Goal: Navigation & Orientation: Go to known website

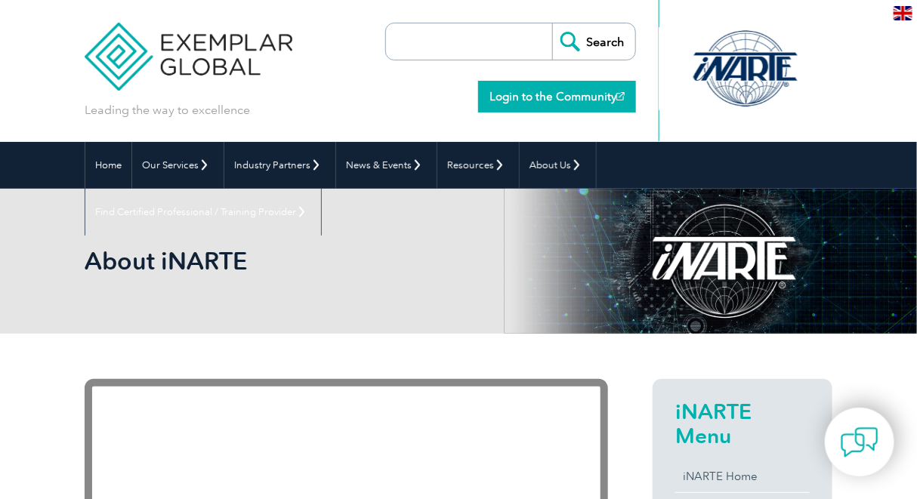
click at [573, 97] on link "Login to the Community" at bounding box center [557, 97] width 158 height 32
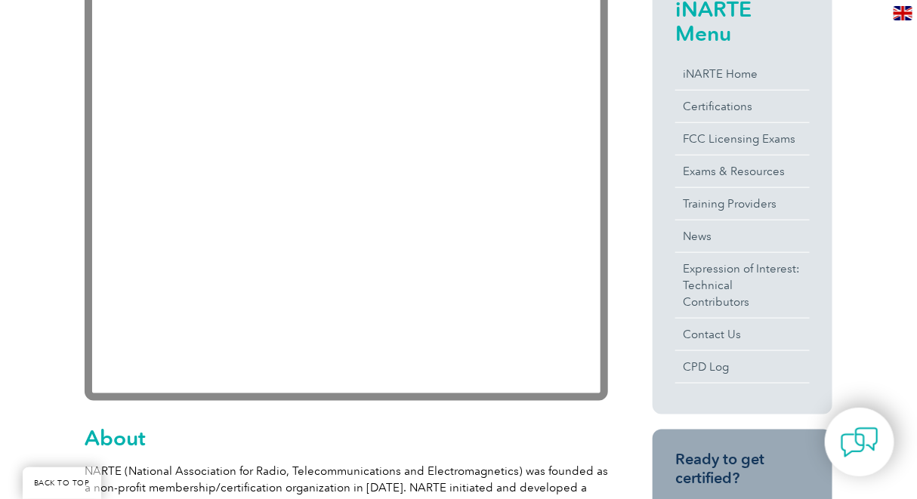
scroll to position [100, 0]
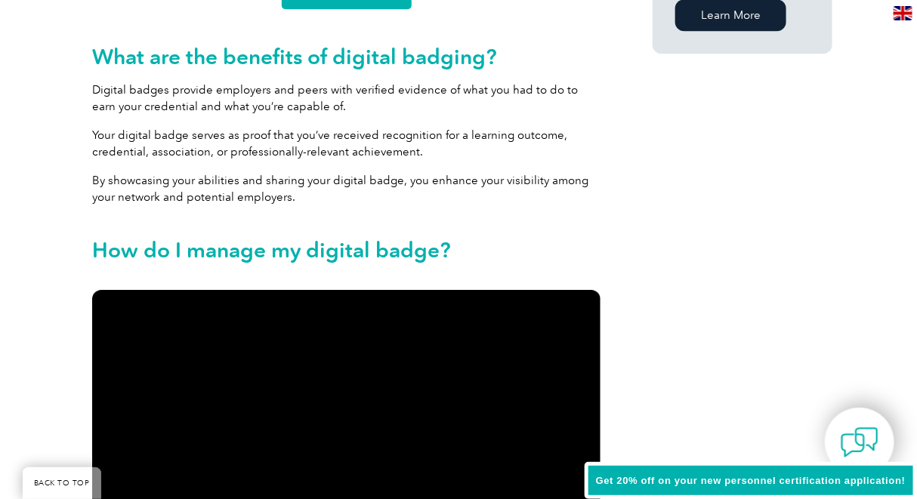
scroll to position [1611, 0]
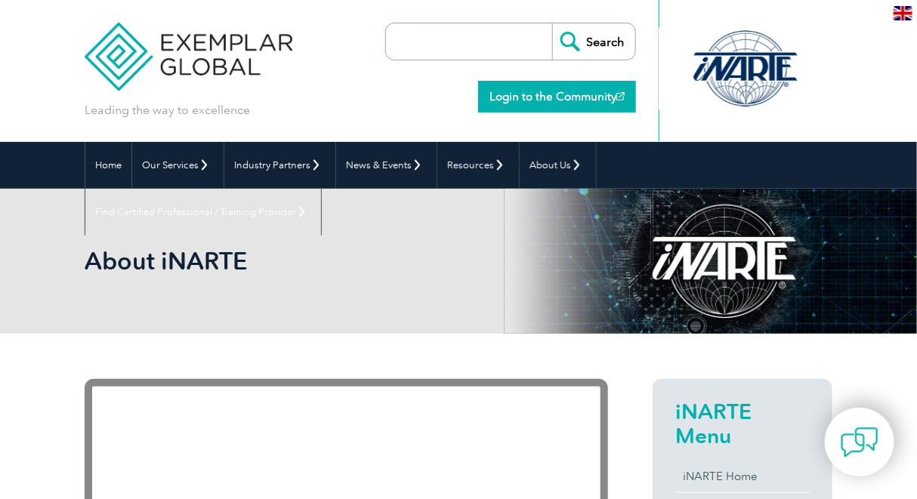
click at [565, 100] on link "Login to the Community" at bounding box center [557, 97] width 158 height 32
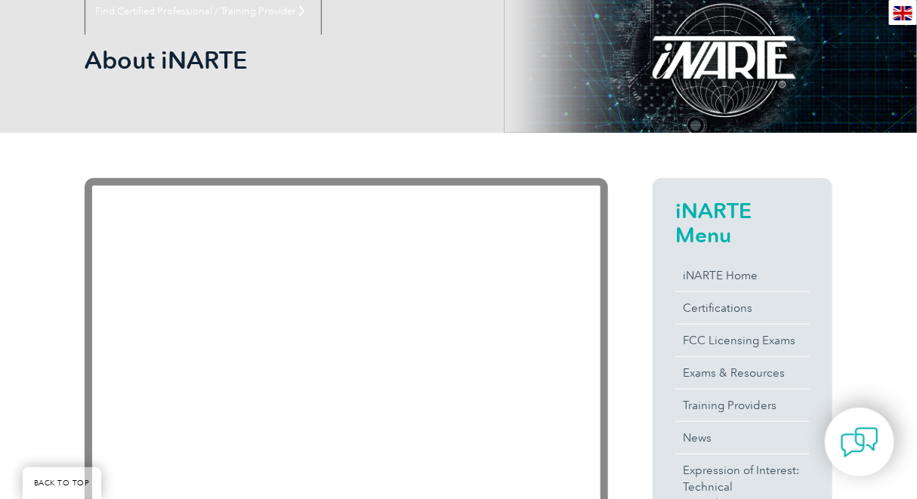
scroll to position [100, 0]
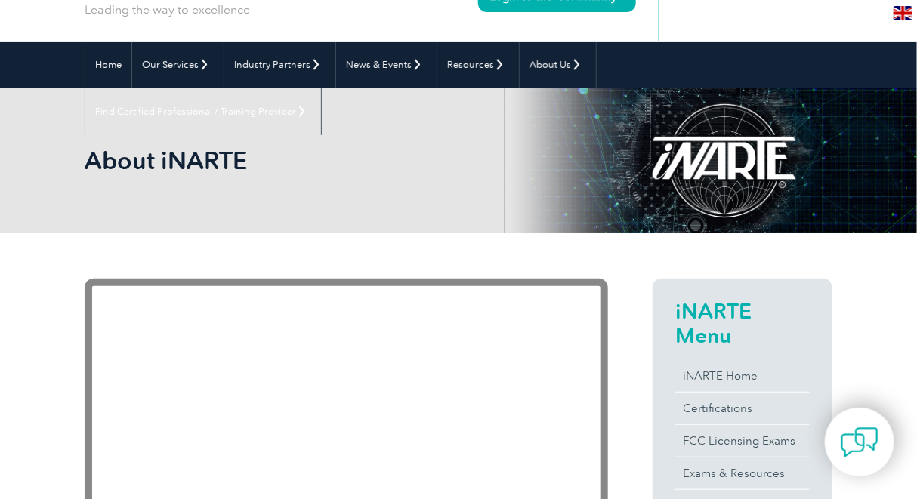
click at [729, 160] on div at bounding box center [724, 160] width 218 height 145
click at [103, 63] on link "Home" at bounding box center [108, 65] width 46 height 47
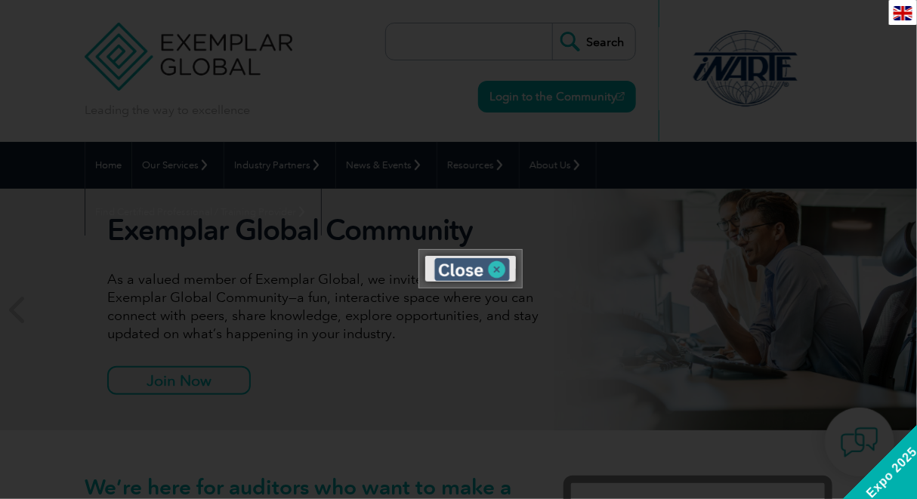
click at [495, 270] on img at bounding box center [472, 269] width 76 height 23
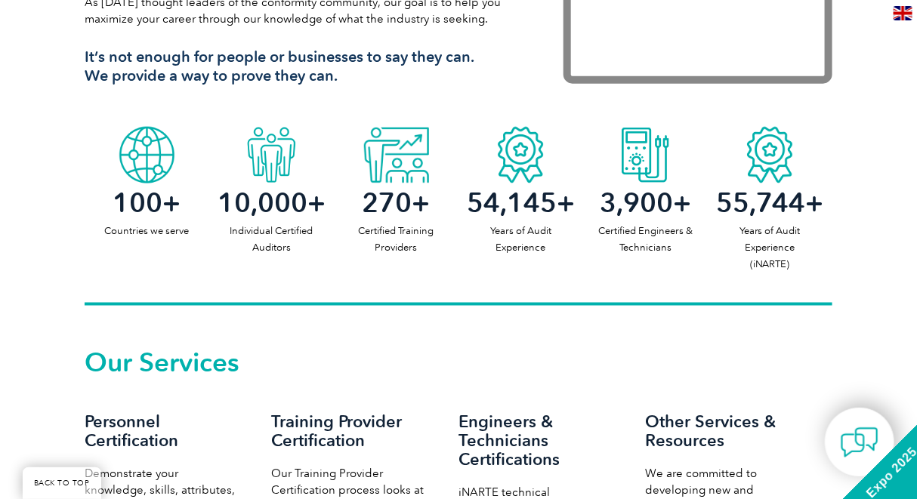
scroll to position [201, 0]
